Goal: Task Accomplishment & Management: Complete application form

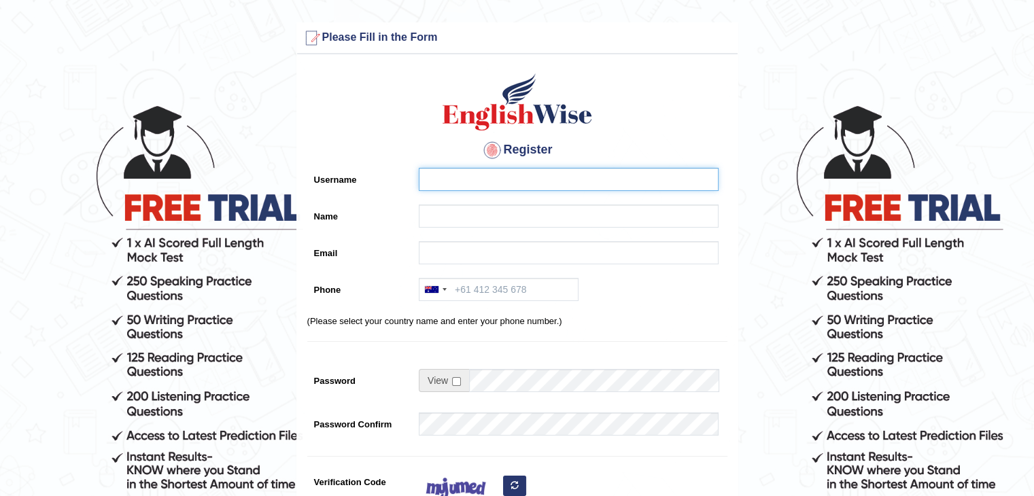
click at [583, 182] on input "Username" at bounding box center [569, 179] width 300 height 23
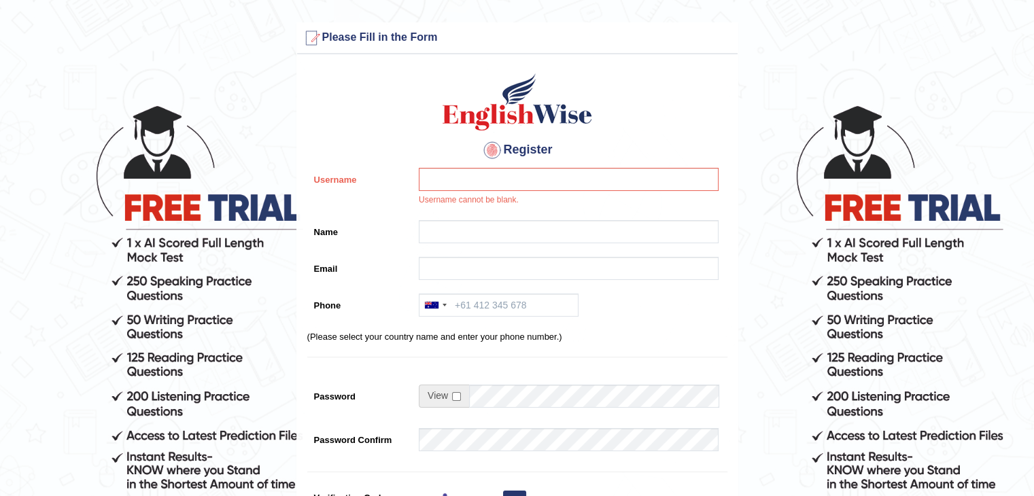
click at [381, 192] on div "Username Username cannot be blank." at bounding box center [517, 191] width 420 height 46
click at [464, 175] on input "Username" at bounding box center [569, 179] width 300 height 23
type input "ㅡ"
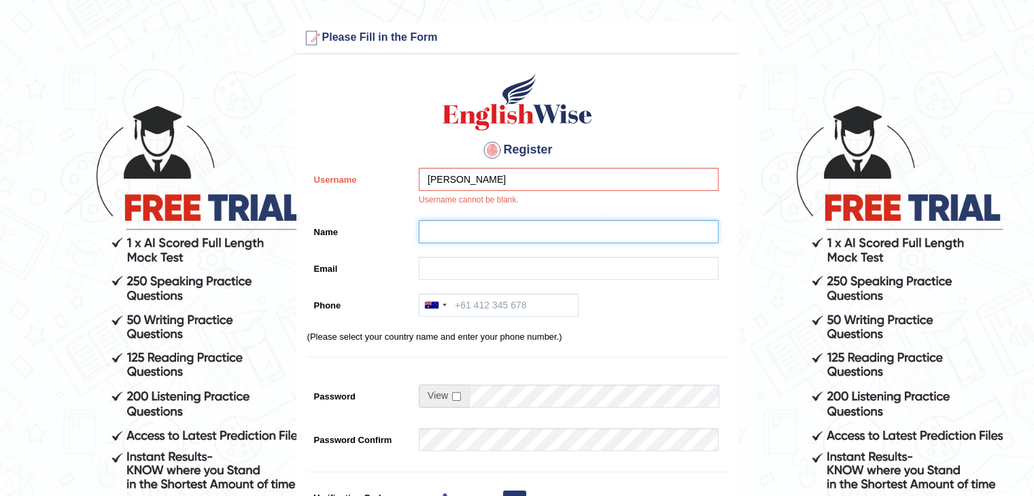
click at [470, 230] on input "Name" at bounding box center [569, 231] width 300 height 23
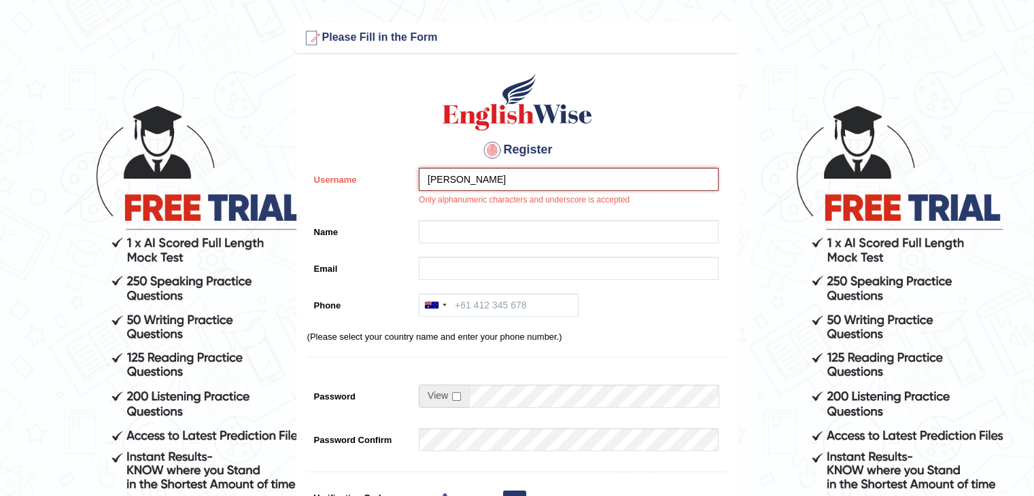
click at [511, 183] on input "[PERSON_NAME]" at bounding box center [569, 179] width 300 height 23
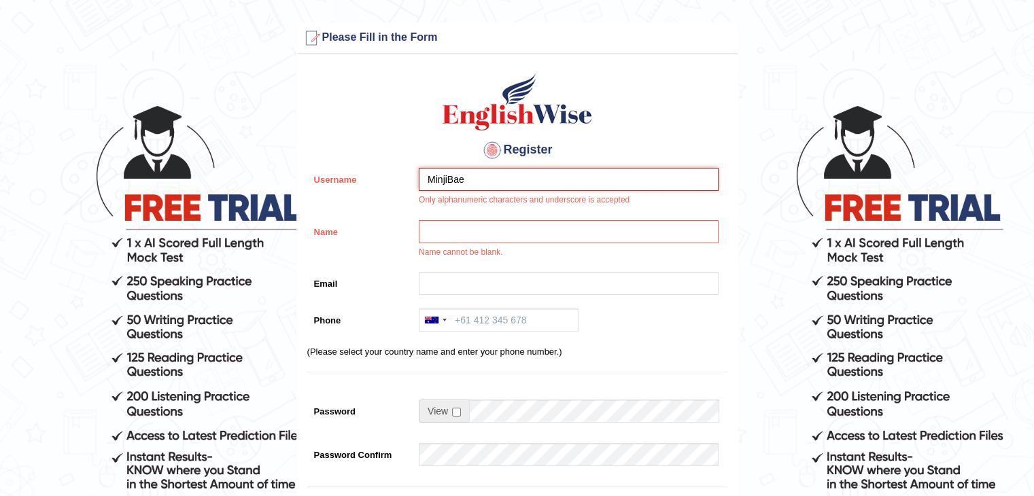
type input "MinjiBae"
click at [461, 221] on input "Name" at bounding box center [569, 231] width 300 height 23
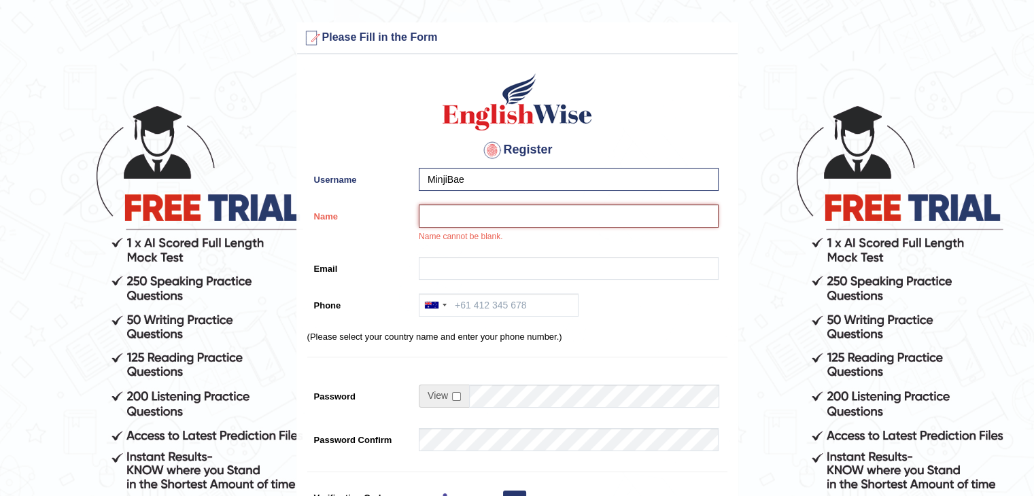
paste input "[PERSON_NAME]"
type input "MinjiBae"
click at [522, 275] on input "Email" at bounding box center [569, 268] width 300 height 23
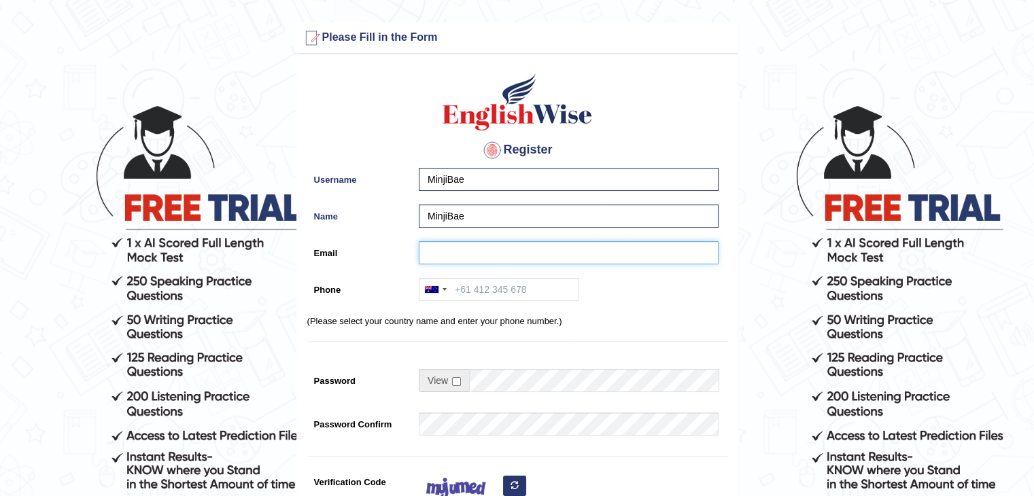
type input "[EMAIL_ADDRESS][DOMAIN_NAME]"
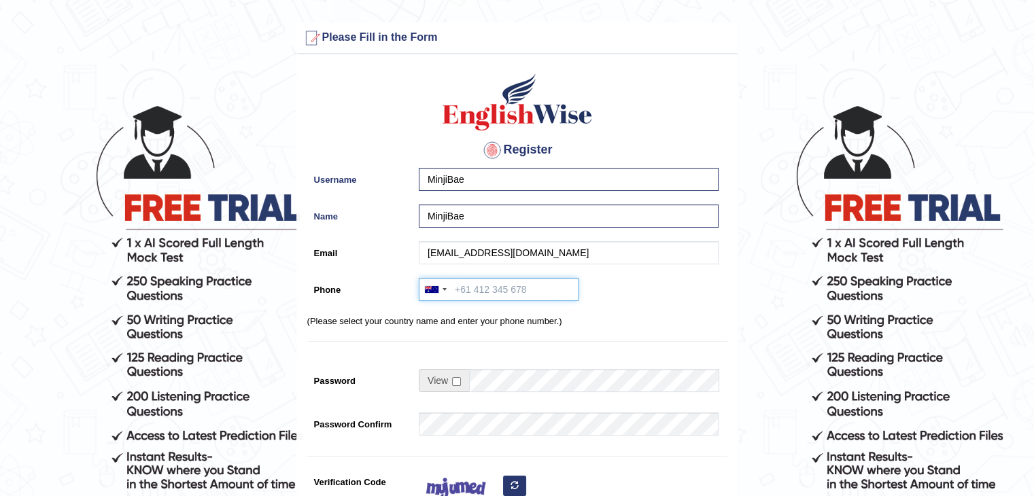
type input "[PHONE_NUMBER]"
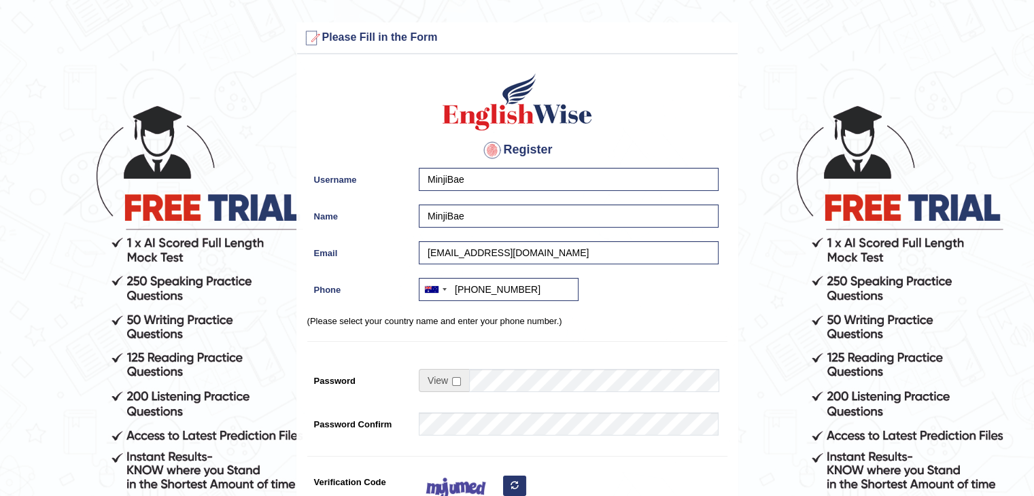
click at [633, 302] on div "[GEOGRAPHIC_DATA] +61 [GEOGRAPHIC_DATA] ([GEOGRAPHIC_DATA]) +91 [GEOGRAPHIC_DAT…" at bounding box center [565, 293] width 307 height 30
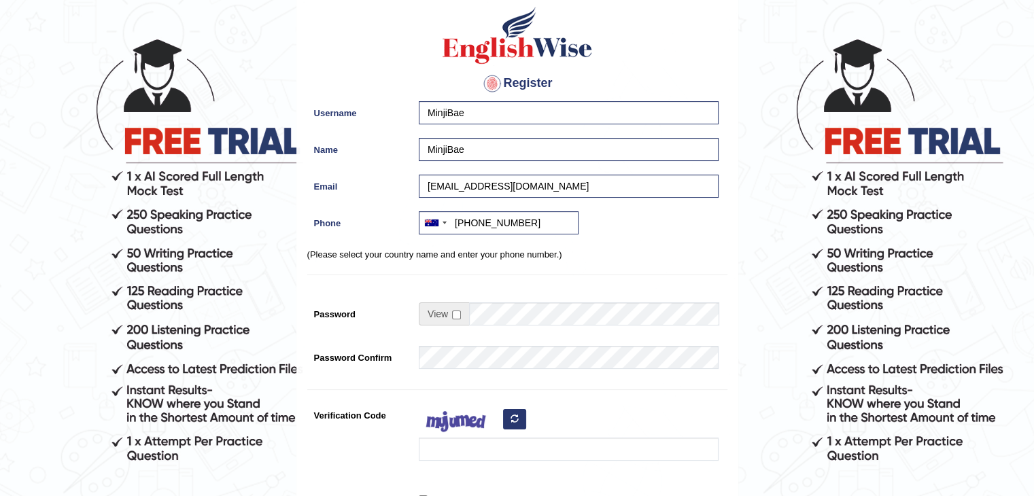
scroll to position [76, 0]
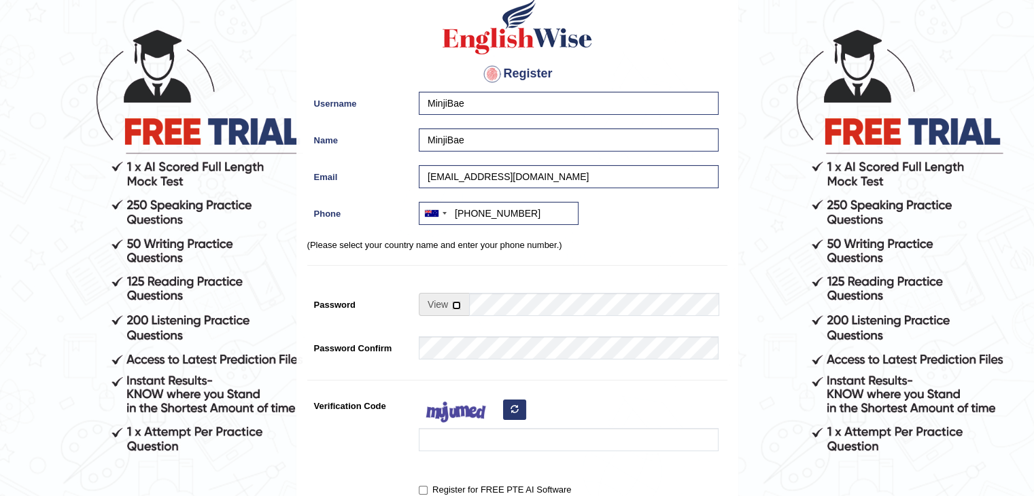
click at [460, 301] on input "checkbox" at bounding box center [456, 305] width 9 height 9
checkbox input "true"
click at [514, 307] on input "Password" at bounding box center [593, 304] width 249 height 23
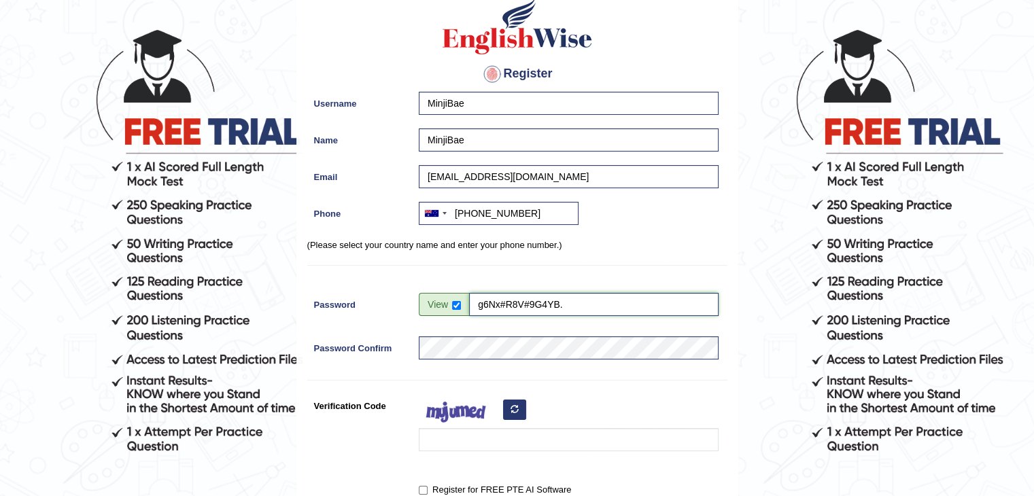
click at [585, 300] on input "g6Nx#R8V#9G4YB." at bounding box center [593, 304] width 249 height 23
type input "ㅡ"
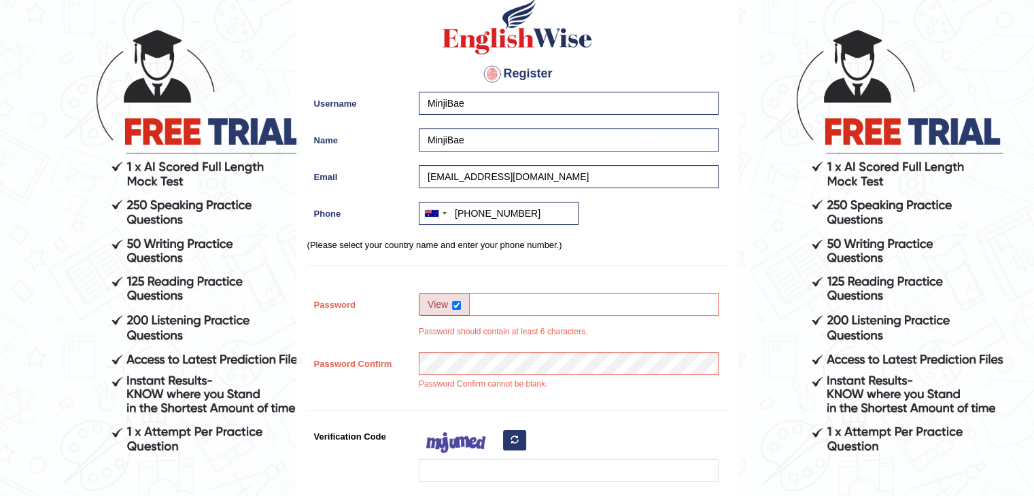
type input "ㅡ"
type input "q"
type input "Qoalswl2110@"
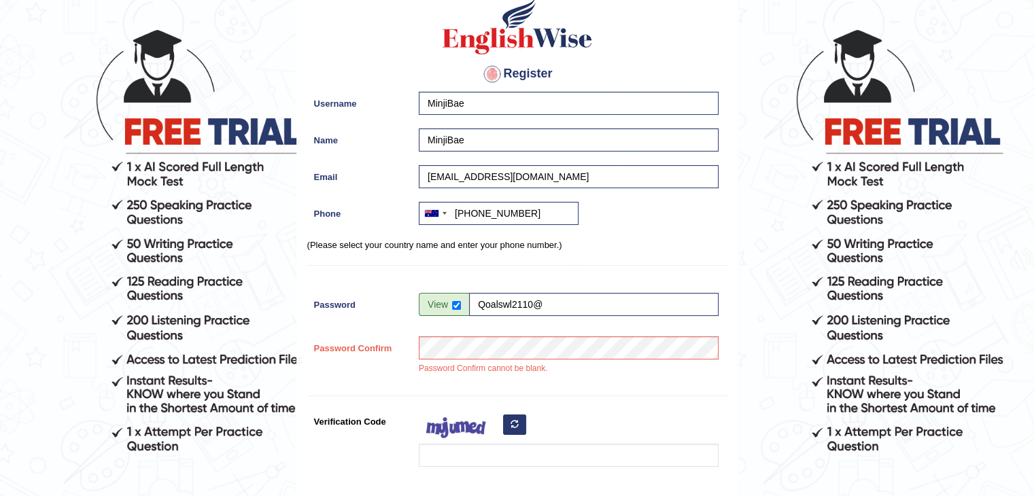
click at [598, 367] on div "Password Confirm cannot be blank." at bounding box center [565, 360] width 307 height 46
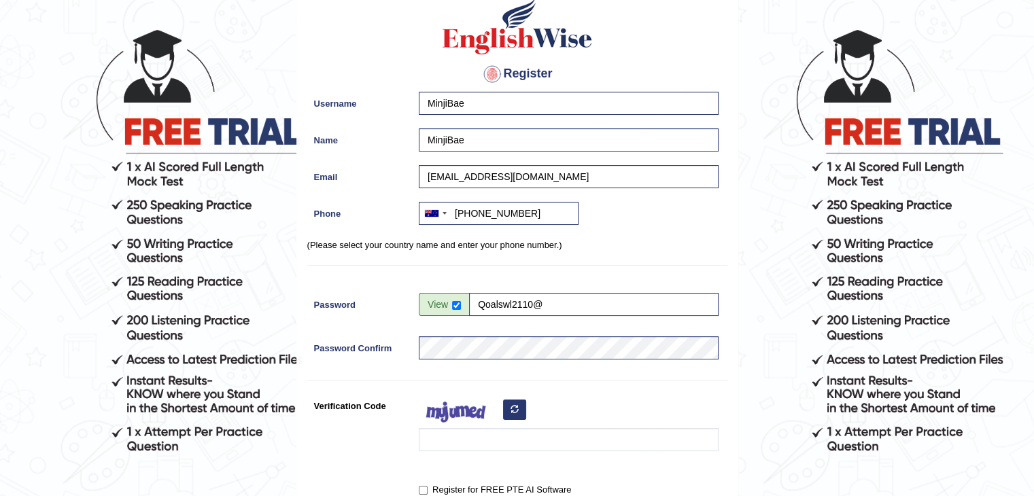
click at [547, 85] on div "Register Username MinjiBae Name MinjiBae Email bmj102111@gmail.com Phone Austra…" at bounding box center [517, 269] width 441 height 568
click at [542, 111] on input "MinjiBae" at bounding box center [569, 103] width 300 height 23
type input "qaw1021"
click at [651, 247] on p "(Please select your country name and enter your phone number.)" at bounding box center [517, 245] width 420 height 13
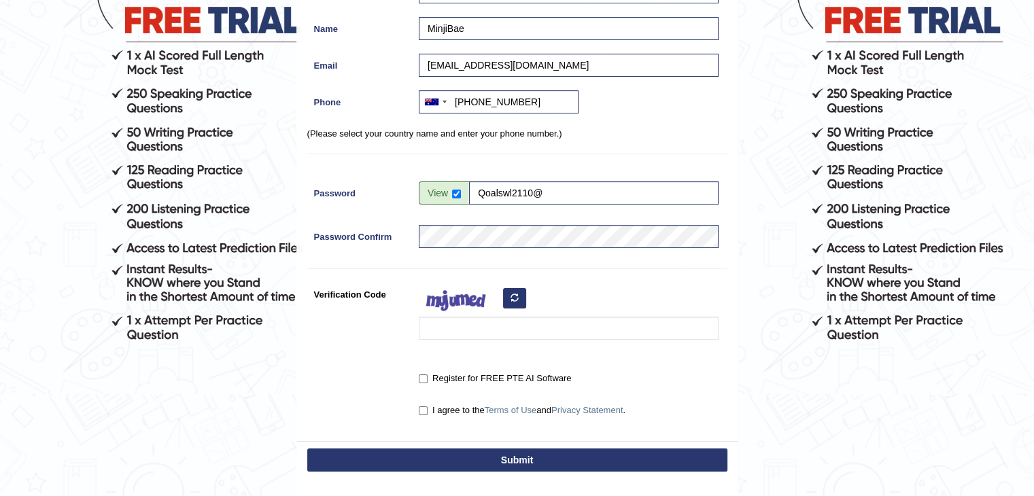
scroll to position [193, 0]
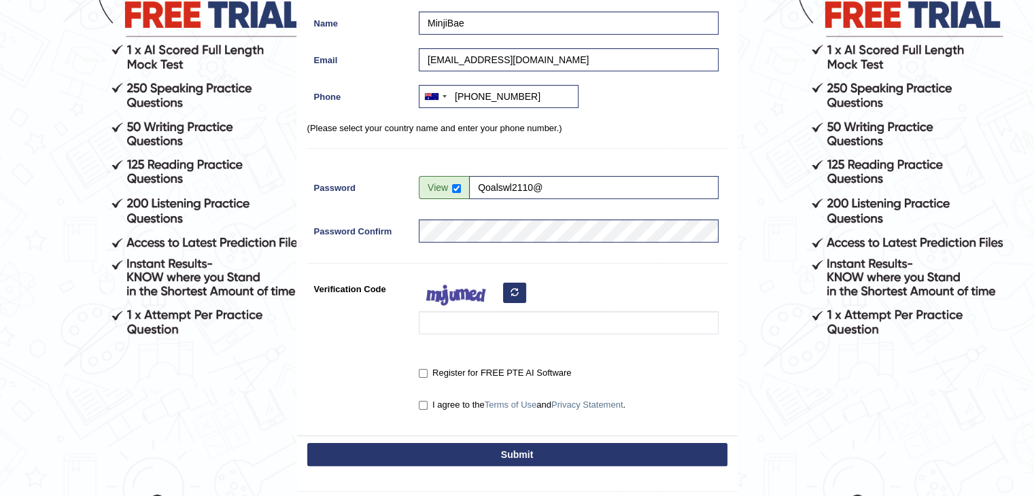
click at [506, 292] on button "button" at bounding box center [514, 293] width 23 height 20
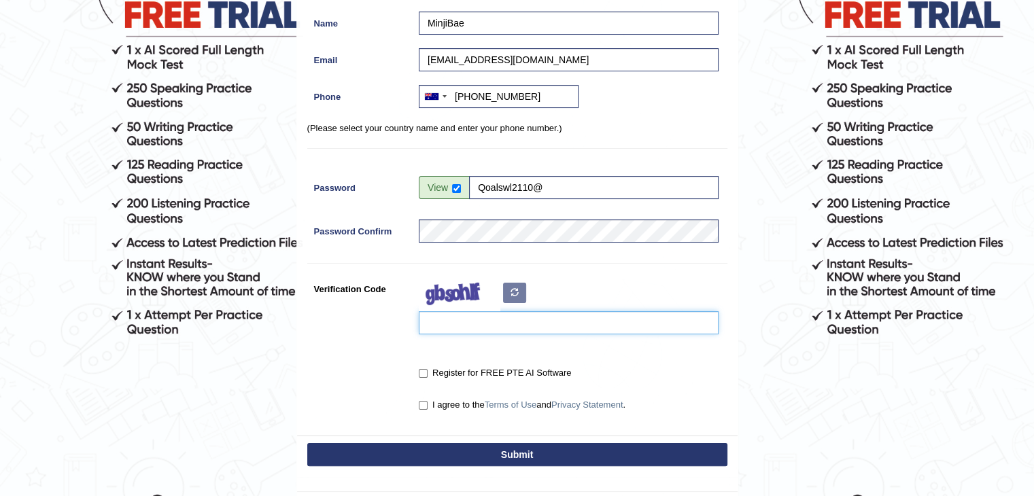
click at [483, 322] on input "Verification Code" at bounding box center [569, 322] width 300 height 23
type input "fickpo"
click at [379, 341] on div "Register Username qaw1021 Name MinjiBae Email bmj102111@gmail.com Phone Austral…" at bounding box center [517, 152] width 441 height 568
click at [445, 368] on label "Register for FREE PTE AI Software" at bounding box center [495, 373] width 152 height 14
click at [428, 369] on input "Register for FREE PTE AI Software" at bounding box center [423, 373] width 9 height 9
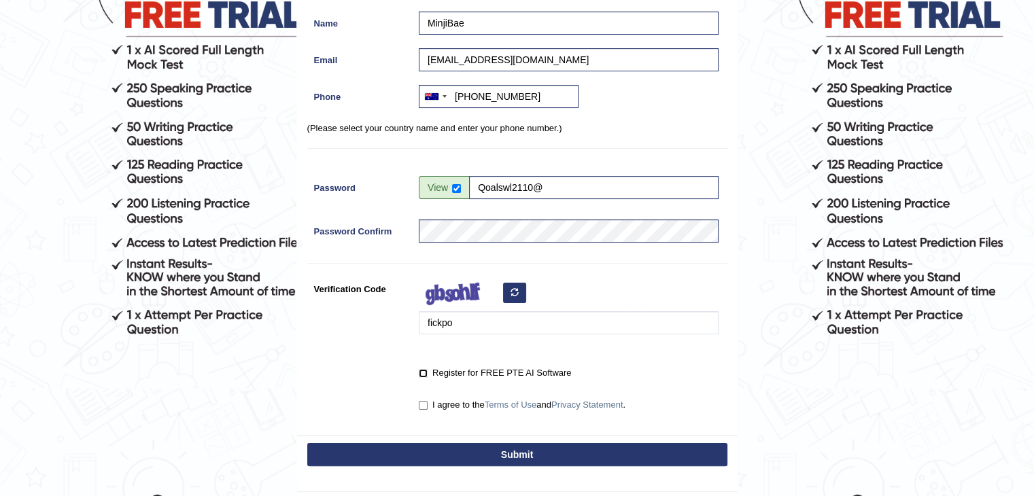
checkbox input "true"
click at [464, 399] on label "I agree to the Terms of Use and Privacy Statement ." at bounding box center [522, 405] width 207 height 14
click at [428, 401] on input "I agree to the Terms of Use and Privacy Statement ." at bounding box center [423, 405] width 9 height 9
checkbox input "true"
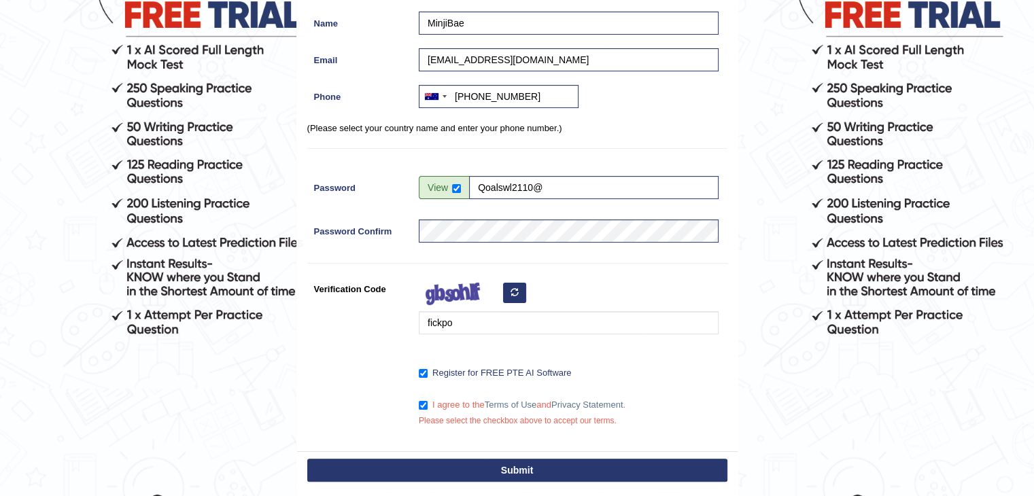
click at [501, 478] on button "Submit" at bounding box center [517, 470] width 420 height 23
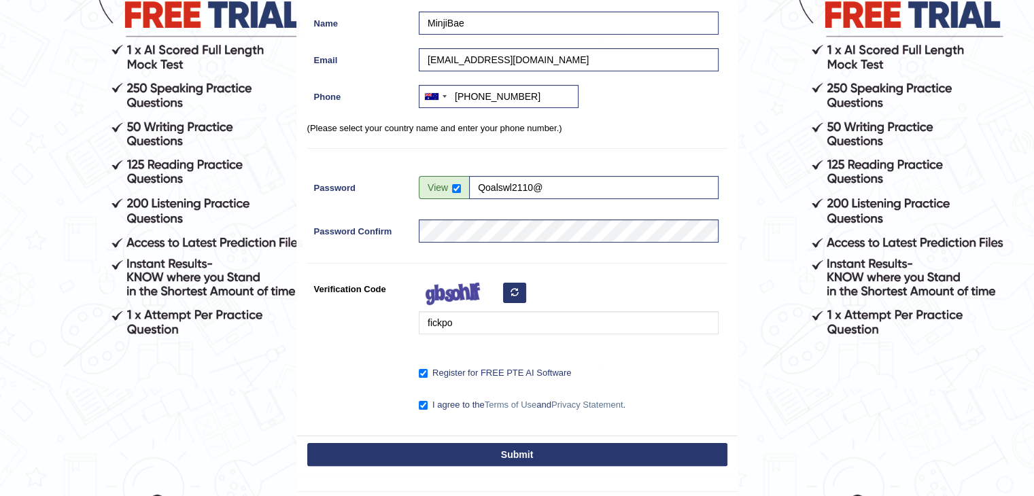
click at [511, 458] on button "Submit" at bounding box center [517, 454] width 420 height 23
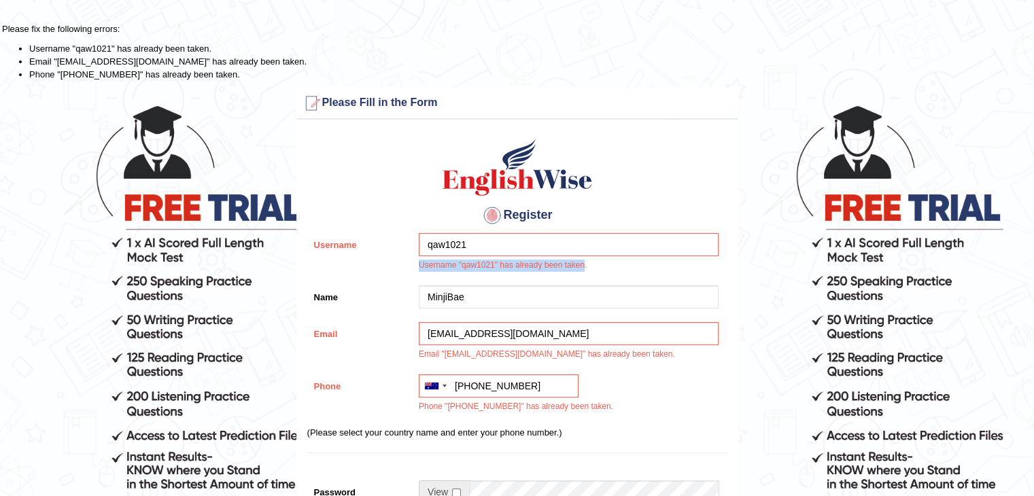
drag, startPoint x: 420, startPoint y: 266, endPoint x: 583, endPoint y: 270, distance: 163.2
click at [583, 270] on div "qaw1021 Username "qaw1021" has already been taken." at bounding box center [565, 256] width 307 height 46
click at [772, 311] on form "Please fix the following errors: Username "qaw1021" has already been taken. Ema…" at bounding box center [517, 437] width 1030 height 831
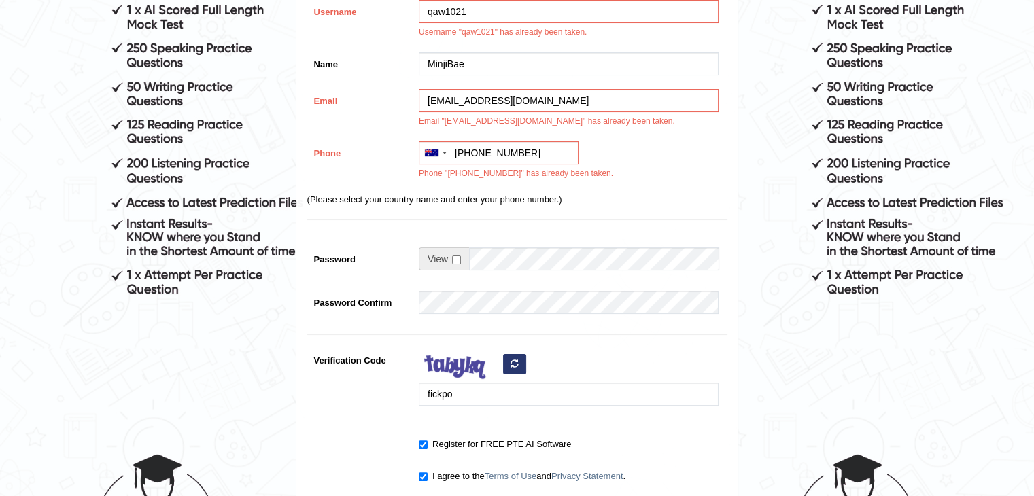
scroll to position [411, 0]
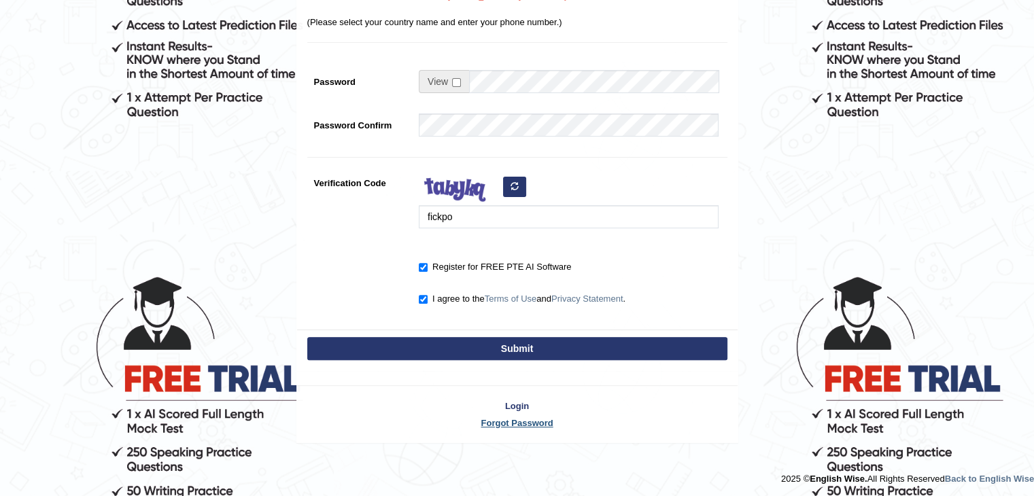
click at [525, 417] on link "Forgot Password" at bounding box center [517, 423] width 441 height 13
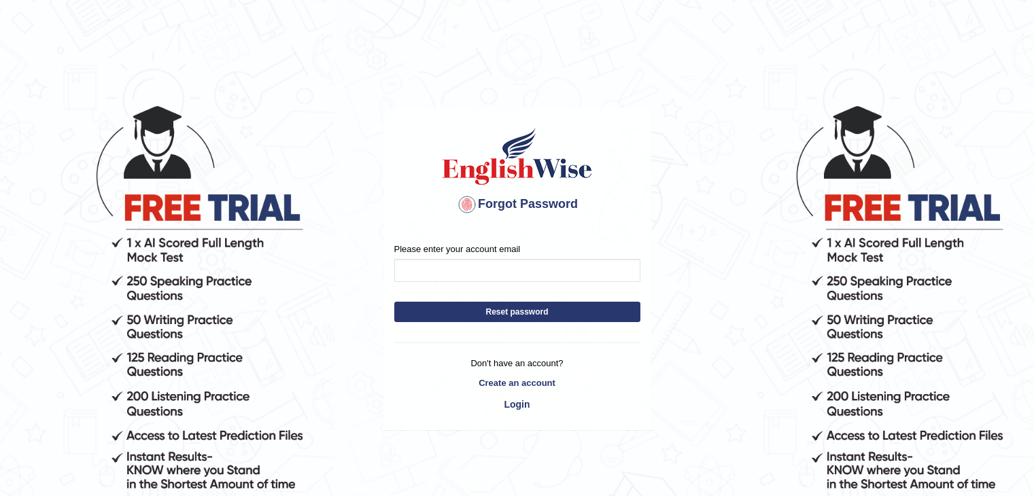
click at [489, 290] on form "Please enter your account email Reset password" at bounding box center [517, 286] width 246 height 86
click at [501, 264] on input "Please enter your account email" at bounding box center [517, 270] width 246 height 23
type input "[EMAIL_ADDRESS][DOMAIN_NAME]"
click at [502, 314] on button "Reset password" at bounding box center [517, 312] width 246 height 20
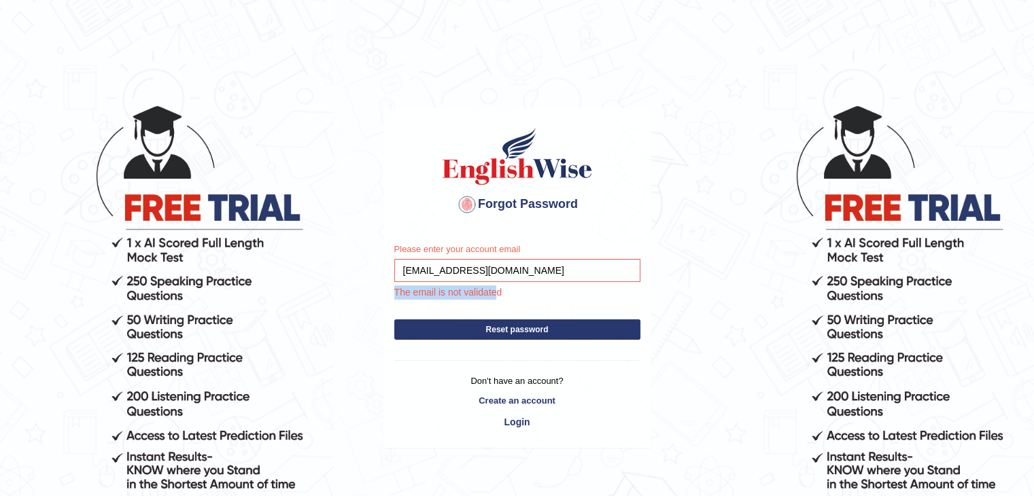
drag, startPoint x: 498, startPoint y: 287, endPoint x: 384, endPoint y: 286, distance: 114.2
click at [384, 286] on p "The email is not validated" at bounding box center [511, 293] width 260 height 14
click at [485, 288] on p "The email is not validated" at bounding box center [511, 293] width 260 height 14
drag, startPoint x: 398, startPoint y: 294, endPoint x: 517, endPoint y: 283, distance: 119.5
click at [517, 283] on div "Please enter your account email bmj102111@gmail.com The email is not validated" at bounding box center [517, 271] width 246 height 57
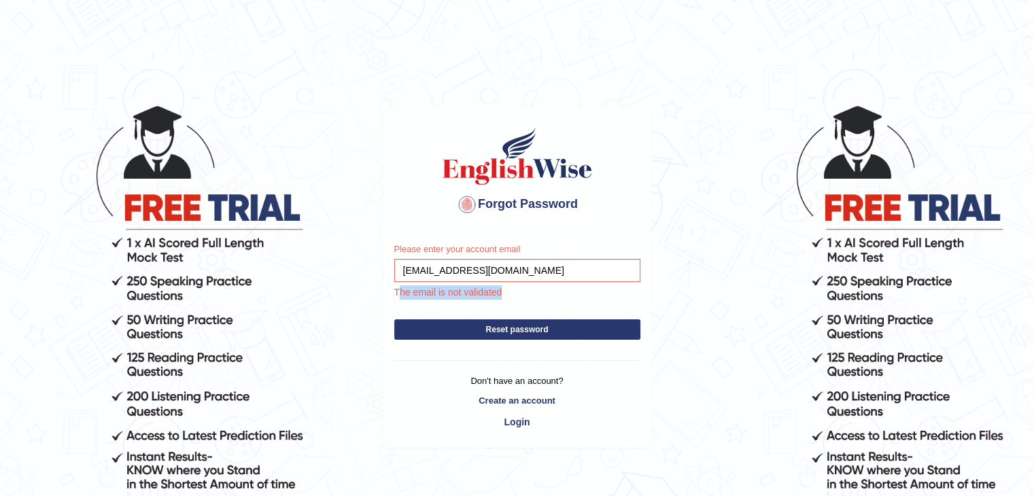
click at [517, 283] on div "Please enter your account email bmj102111@gmail.com The email is not validated" at bounding box center [517, 271] width 246 height 57
drag, startPoint x: 394, startPoint y: 292, endPoint x: 511, endPoint y: 290, distance: 117.0
click at [511, 290] on p "The email is not validated" at bounding box center [511, 293] width 260 height 14
click at [753, 356] on body "Forgot Password Please enter your account email bmj102111@gmail.com The email i…" at bounding box center [517, 300] width 1034 height 496
click at [549, 402] on link "Create an account" at bounding box center [517, 400] width 246 height 13
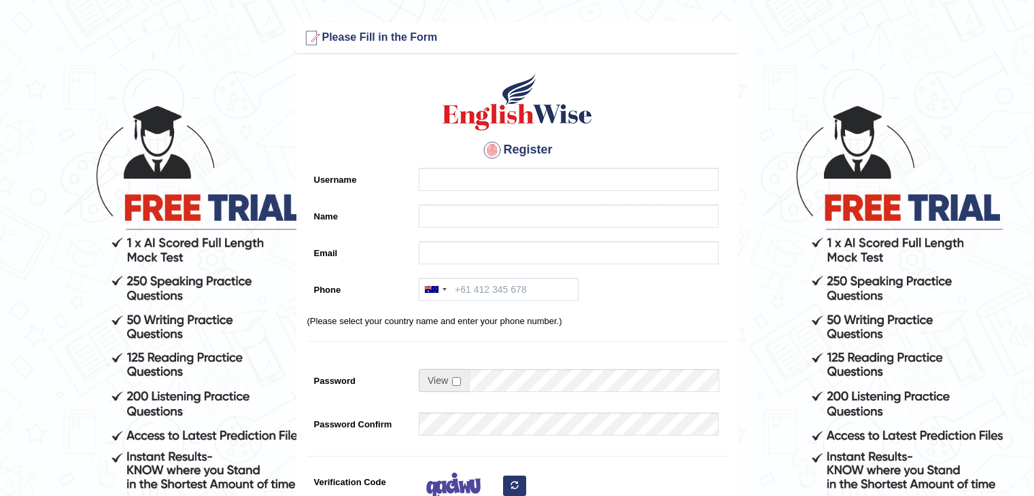
click at [534, 192] on div at bounding box center [565, 183] width 307 height 30
click at [540, 183] on input "Username" at bounding box center [569, 179] width 300 height 23
type input "m"
type input "ㅡ"
type input "MinjiBae"
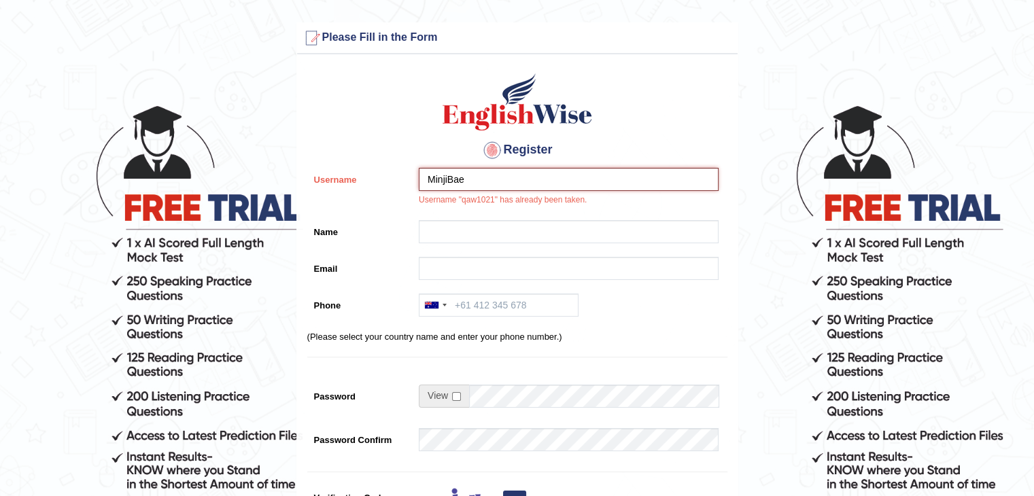
click at [523, 188] on input "MinjiBae" at bounding box center [569, 179] width 300 height 23
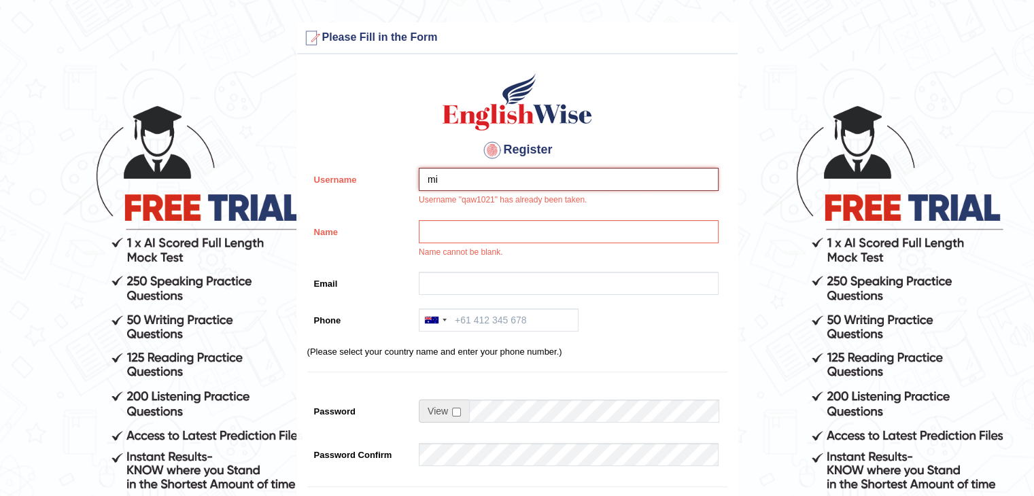
type input "m"
type input "qoalswl"
click at [653, 232] on input "Name" at bounding box center [569, 231] width 300 height 23
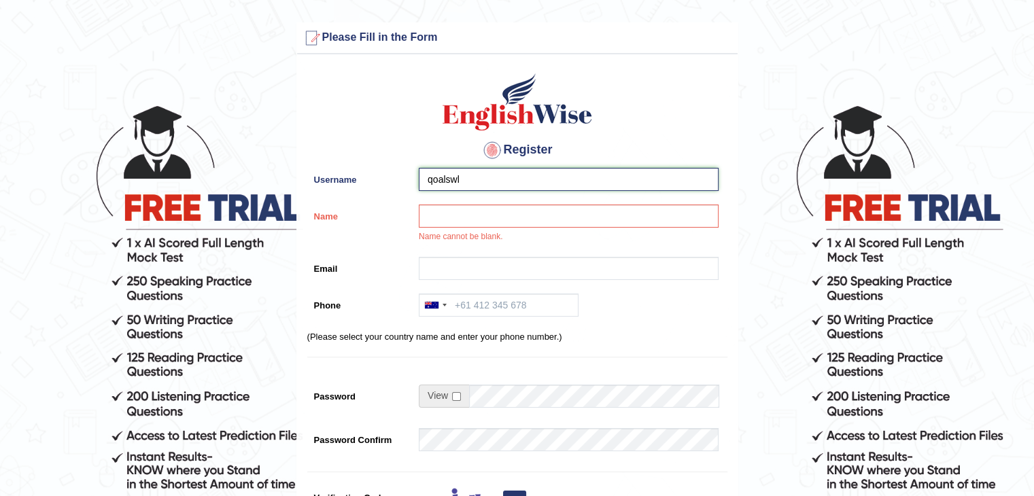
click at [585, 179] on input "qoalswl" at bounding box center [569, 179] width 300 height 23
click at [639, 226] on input "Name" at bounding box center [569, 216] width 300 height 23
type input "[PERSON_NAME]"
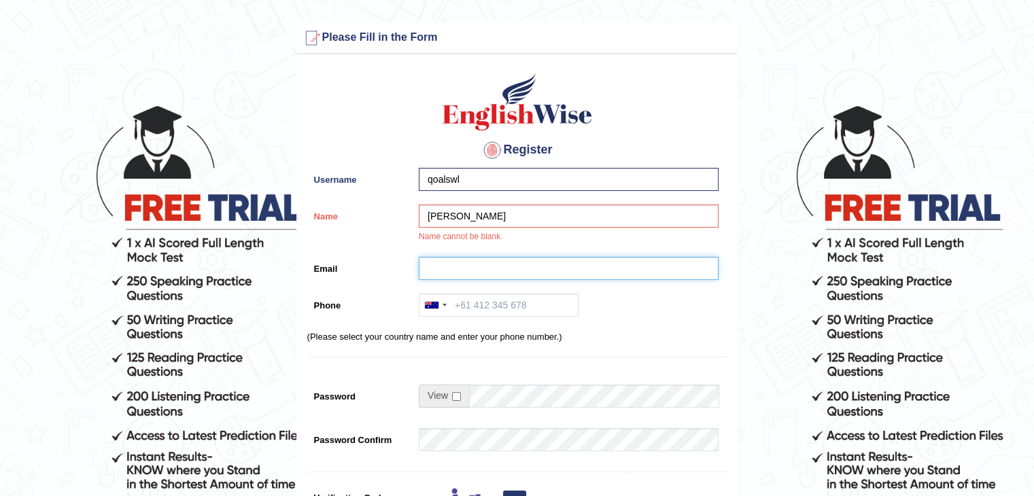
type input "[EMAIL_ADDRESS][DOMAIN_NAME]"
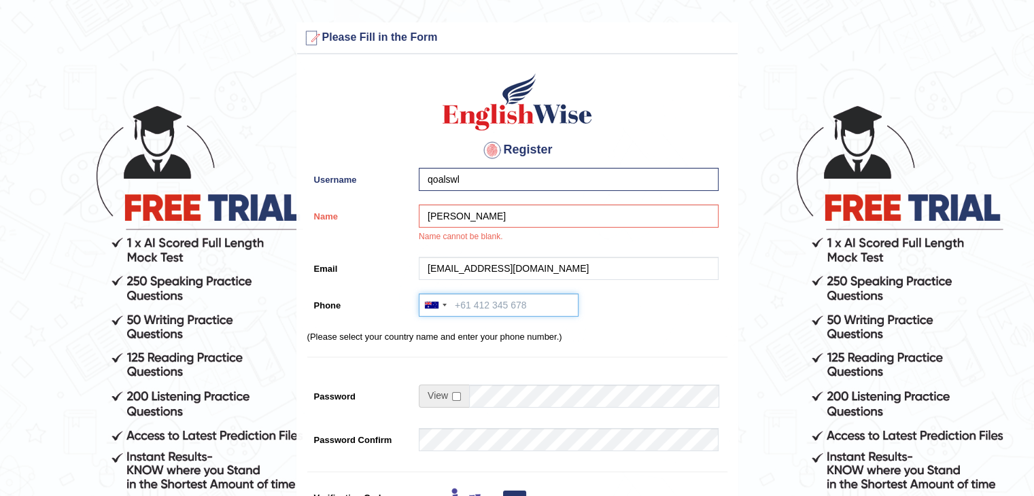
type input "[PHONE_NUMBER]"
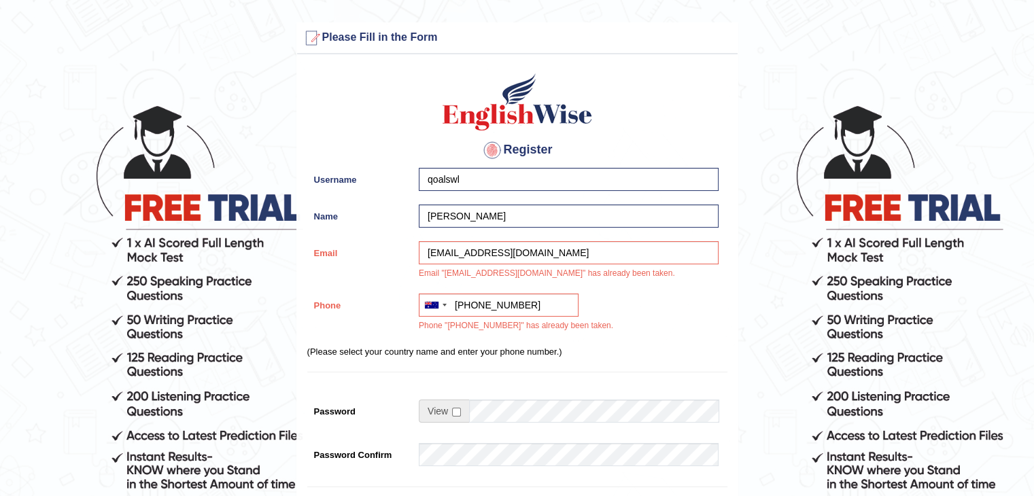
click at [638, 310] on div "[GEOGRAPHIC_DATA] +61 [GEOGRAPHIC_DATA] ([GEOGRAPHIC_DATA]) +91 [GEOGRAPHIC_DAT…" at bounding box center [565, 317] width 307 height 46
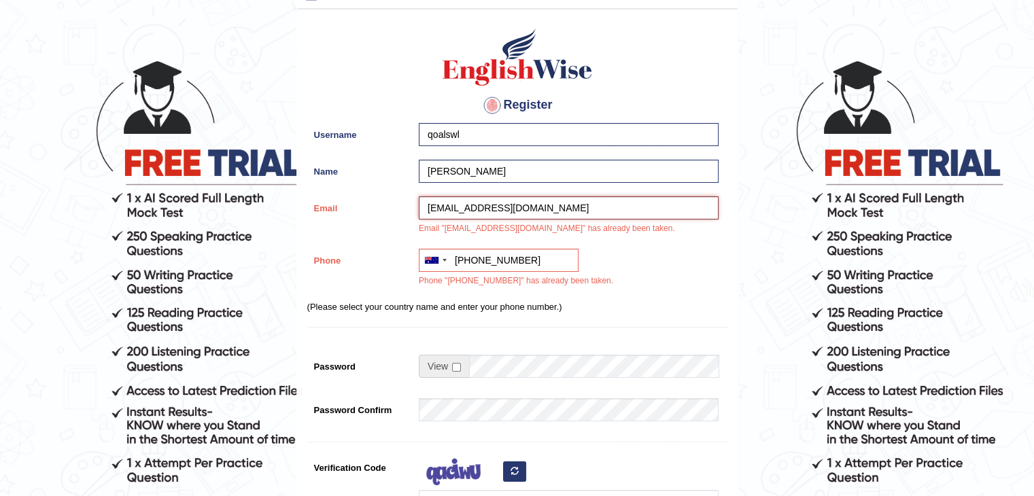
click at [551, 207] on input "[EMAIL_ADDRESS][DOMAIN_NAME]" at bounding box center [569, 207] width 300 height 23
